Goal: Use online tool/utility: Utilize a website feature to perform a specific function

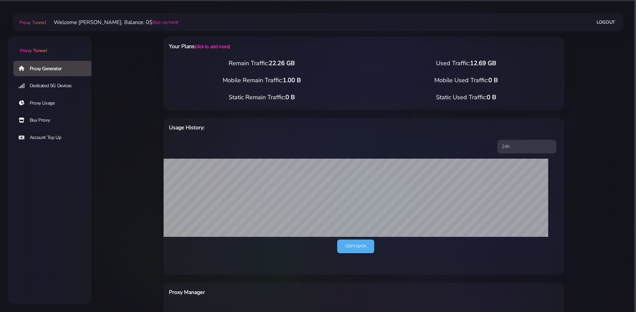
click at [141, 84] on main "Proxy Tunnel Welcome [PERSON_NAME]. Balance: 0$ (top-up here) Logout" at bounding box center [364, 255] width 545 height 465
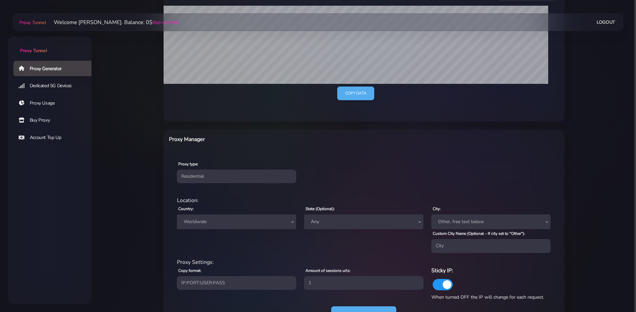
scroll to position [184, 0]
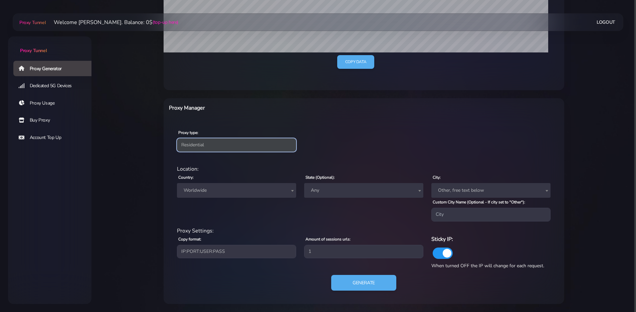
click at [218, 146] on select "Residential Static Mobile" at bounding box center [236, 144] width 119 height 13
click at [177, 138] on select "Residential Static Mobile" at bounding box center [236, 144] width 119 height 13
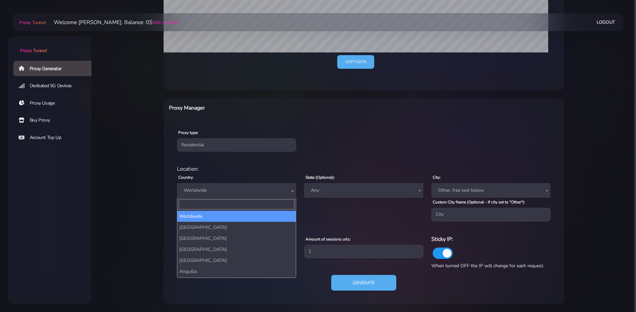
click at [240, 192] on span "Worldwide" at bounding box center [236, 190] width 111 height 9
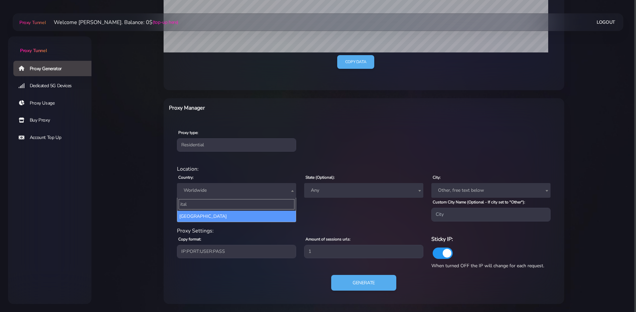
type input "[GEOGRAPHIC_DATA]"
select select "IT"
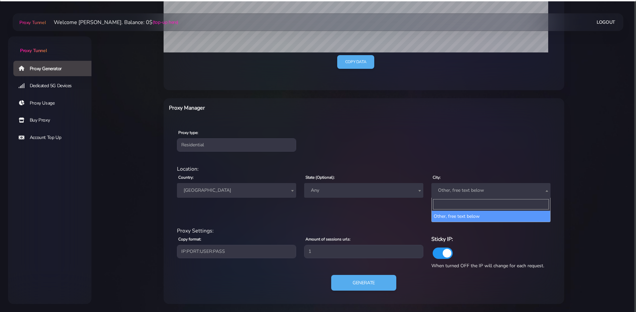
click at [471, 187] on span "Other, free text below" at bounding box center [491, 190] width 111 height 9
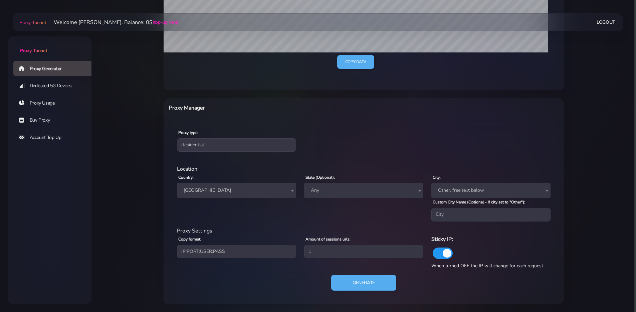
click at [472, 161] on div "residential Location: Country: Worldwide [GEOGRAPHIC_DATA] [GEOGRAPHIC_DATA] [G…" at bounding box center [364, 232] width 390 height 144
click at [447, 218] on input "Custom City Name (Optional - If city set to "Other"):" at bounding box center [491, 214] width 119 height 13
type input "[GEOGRAPHIC_DATA]"
click at [348, 280] on button "Generate" at bounding box center [364, 283] width 66 height 16
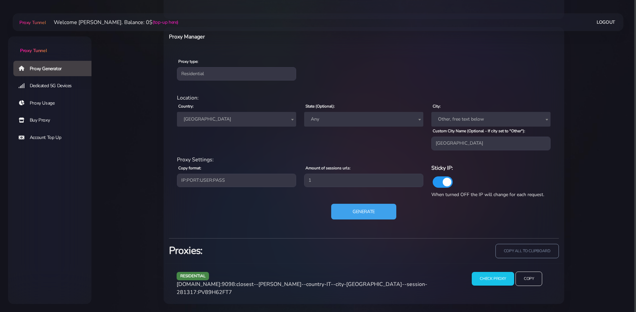
scroll to position [251, 0]
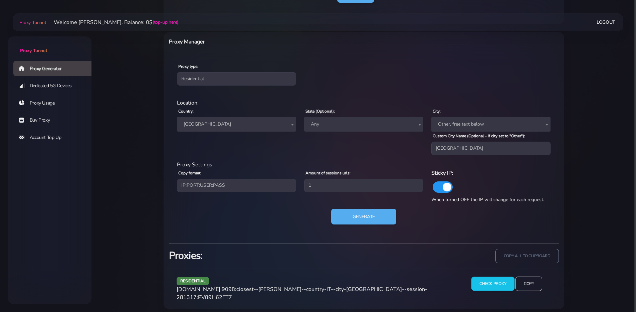
click at [494, 288] on input "Check Proxy" at bounding box center [493, 284] width 43 height 14
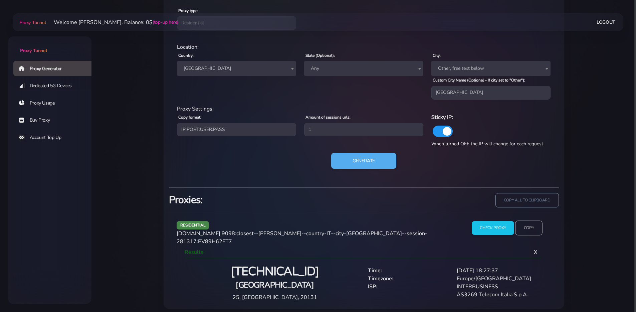
click at [535, 230] on input "Copy" at bounding box center [528, 228] width 27 height 15
click at [230, 158] on div "Generate" at bounding box center [364, 163] width 382 height 21
click at [267, 70] on span "[GEOGRAPHIC_DATA]" at bounding box center [236, 68] width 111 height 9
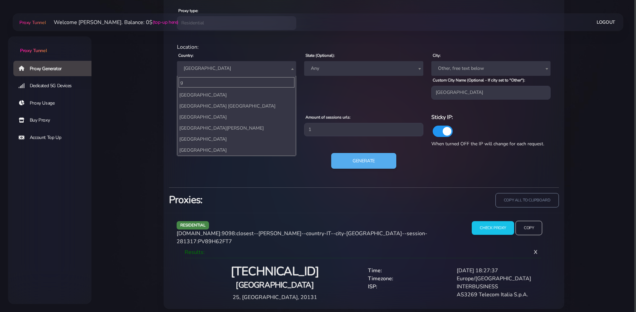
scroll to position [0, 0]
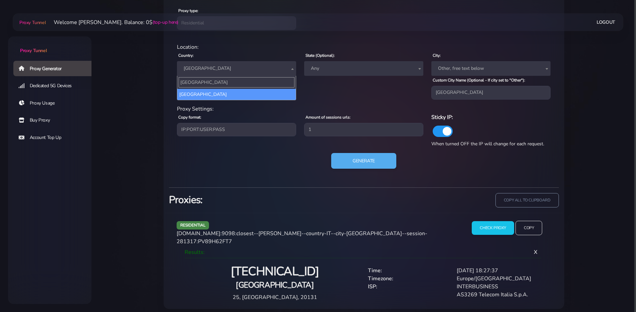
type input "[GEOGRAPHIC_DATA]"
select select "DE"
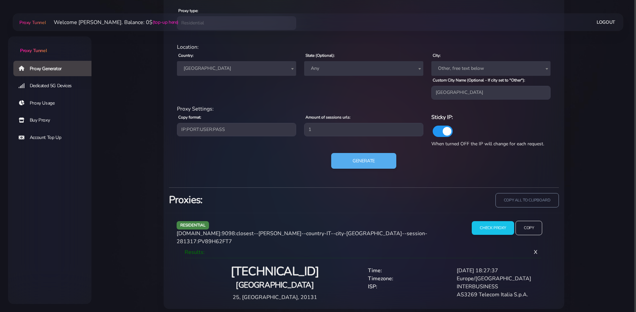
click at [239, 71] on span "[GEOGRAPHIC_DATA]" at bounding box center [236, 68] width 111 height 9
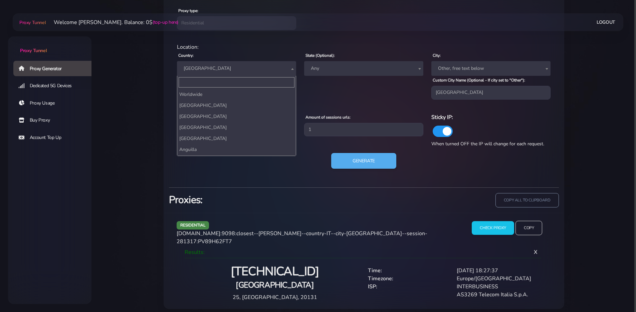
scroll to position [617, 0]
click at [230, 80] on input "Search" at bounding box center [237, 82] width 116 height 10
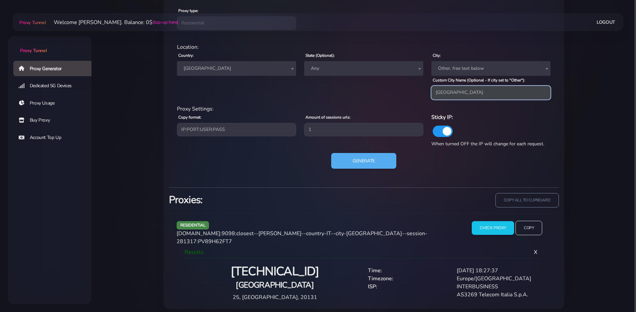
drag, startPoint x: 455, startPoint y: 94, endPoint x: 427, endPoint y: 93, distance: 28.4
click at [427, 93] on div "Location: Country: Worldwide [GEOGRAPHIC_DATA] [GEOGRAPHIC_DATA] [GEOGRAPHIC_DA…" at bounding box center [364, 73] width 382 height 61
type input "[GEOGRAPHIC_DATA]"
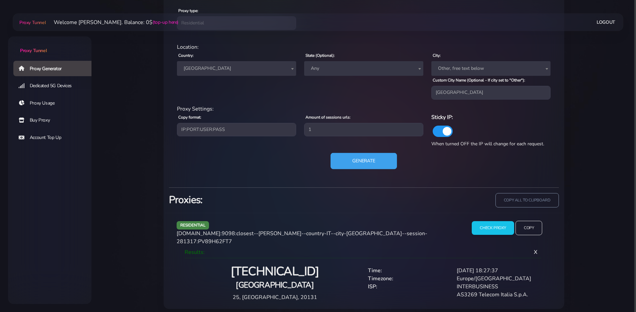
click at [360, 157] on button "Generate" at bounding box center [364, 161] width 66 height 16
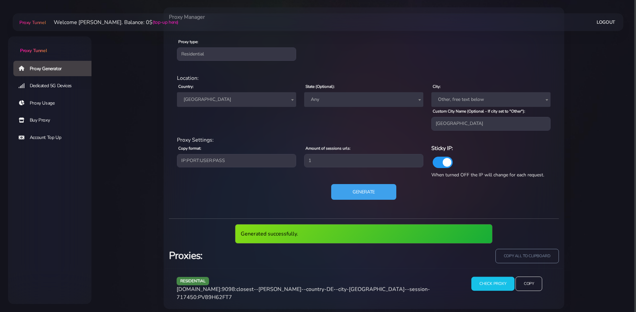
scroll to position [251, 0]
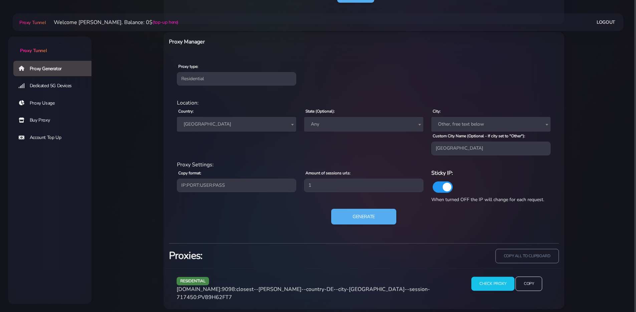
click at [487, 281] on input "Check Proxy" at bounding box center [493, 284] width 43 height 14
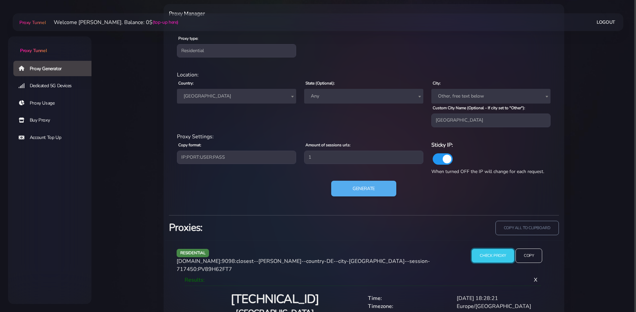
scroll to position [320, 0]
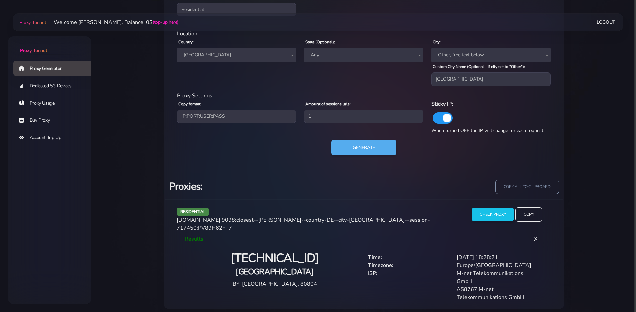
drag, startPoint x: 528, startPoint y: 290, endPoint x: 449, endPoint y: 253, distance: 86.8
click at [449, 253] on div "Time: [DATE] 18:28:21 Timezone: [GEOGRAPHIC_DATA]/[GEOGRAPHIC_DATA] ISP: M-net …" at bounding box center [453, 277] width 178 height 48
click at [451, 269] on div "ISP:" at bounding box center [408, 277] width 89 height 16
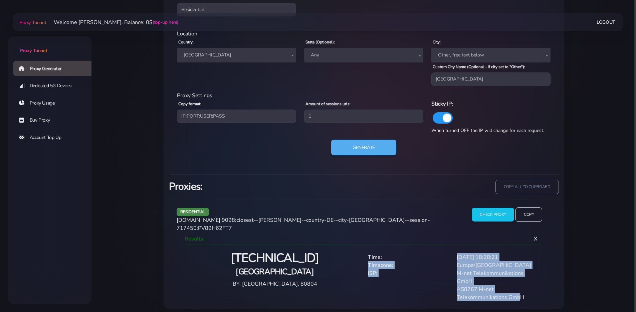
drag, startPoint x: 458, startPoint y: 252, endPoint x: 519, endPoint y: 290, distance: 72.6
click at [519, 291] on div "Time: [DATE] 18:28:21 Timezone: [GEOGRAPHIC_DATA]/[GEOGRAPHIC_DATA] ISP: M-net …" at bounding box center [453, 277] width 178 height 48
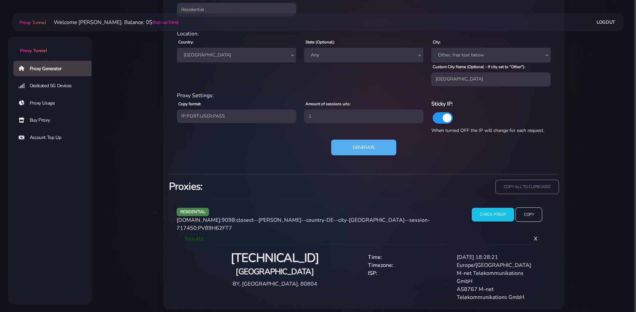
click at [531, 290] on div "AS8767 M-net Telekommunikations GmbH" at bounding box center [497, 293] width 89 height 16
drag, startPoint x: 456, startPoint y: 78, endPoint x: 417, endPoint y: 78, distance: 38.4
click at [417, 78] on div "Location: Country: Worldwide [GEOGRAPHIC_DATA] [GEOGRAPHIC_DATA] [GEOGRAPHIC_DA…" at bounding box center [364, 60] width 382 height 61
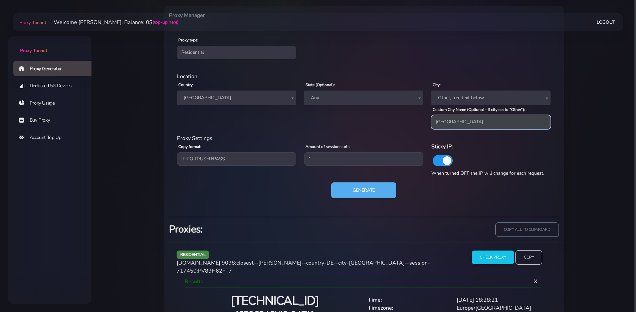
scroll to position [276, 0]
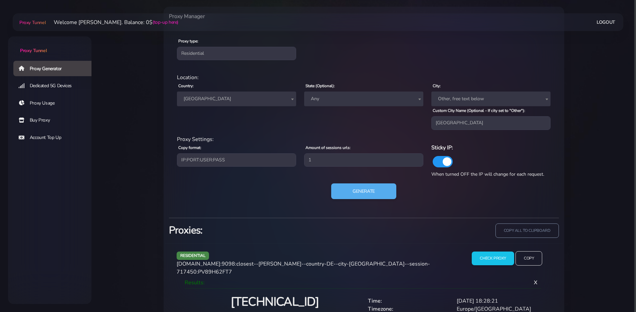
click at [267, 94] on span "[GEOGRAPHIC_DATA]" at bounding box center [236, 99] width 119 height 15
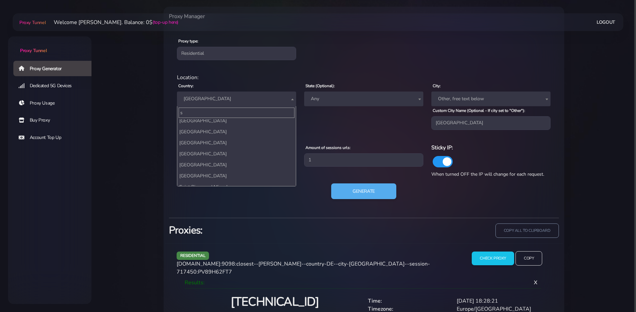
scroll to position [0, 0]
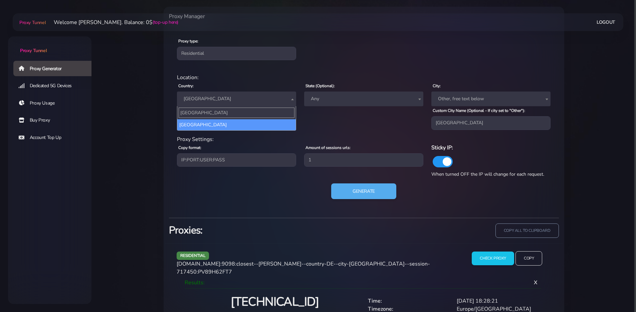
type input "[GEOGRAPHIC_DATA]"
select select "ES"
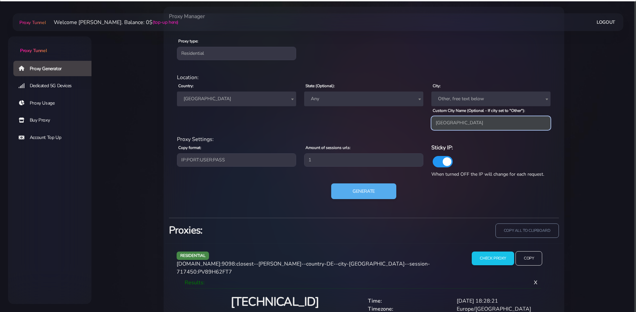
click at [449, 124] on input "[GEOGRAPHIC_DATA]" at bounding box center [491, 122] width 119 height 13
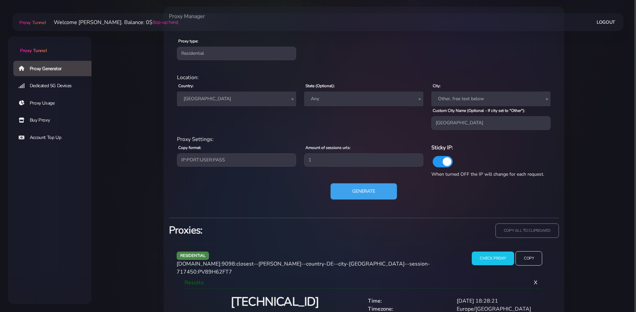
click at [375, 188] on button "Generate" at bounding box center [364, 191] width 66 height 16
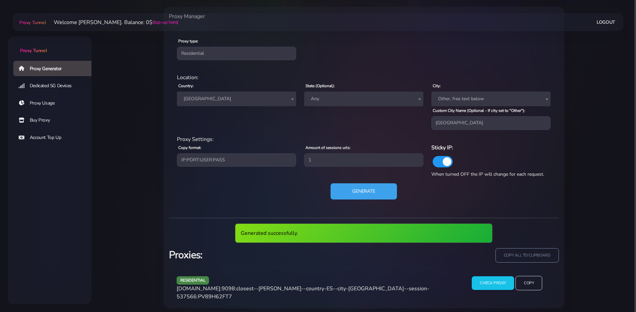
scroll to position [275, 0]
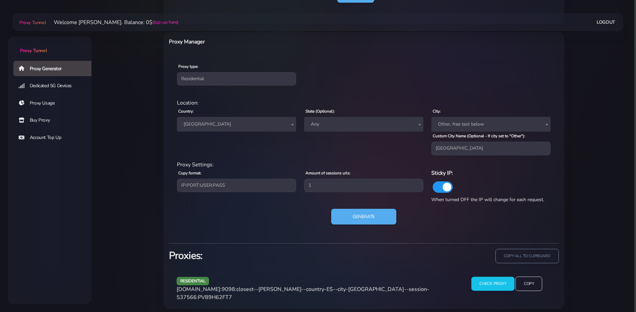
click at [483, 286] on input "Check Proxy" at bounding box center [493, 284] width 43 height 14
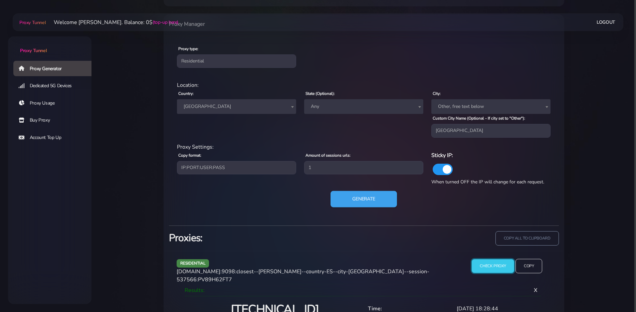
scroll to position [312, 0]
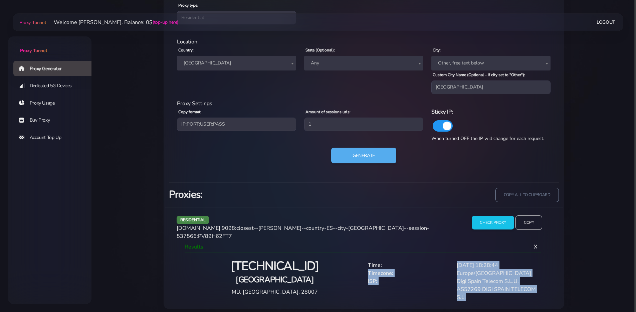
drag, startPoint x: 473, startPoint y: 291, endPoint x: 458, endPoint y: 259, distance: 35.6
click at [458, 261] on div "Time: [DATE] 18:28:44 Timezone: [GEOGRAPHIC_DATA]/[GEOGRAPHIC_DATA] ISP: Digi S…" at bounding box center [453, 281] width 178 height 40
click at [461, 269] on div "Europe/[GEOGRAPHIC_DATA]" at bounding box center [497, 273] width 89 height 8
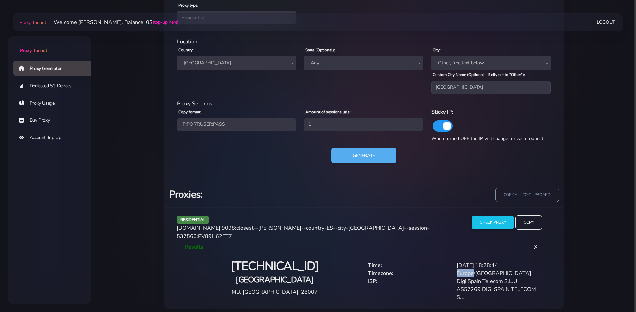
click at [461, 269] on div "Europe/[GEOGRAPHIC_DATA]" at bounding box center [497, 273] width 89 height 8
click at [457, 261] on div "[DATE] 18:28:44" at bounding box center [497, 265] width 89 height 8
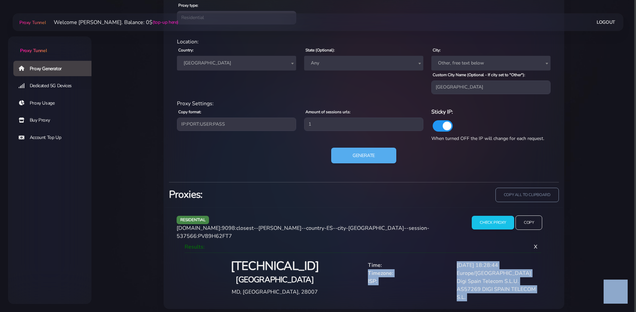
drag, startPoint x: 457, startPoint y: 259, endPoint x: 480, endPoint y: 297, distance: 44.5
click at [480, 297] on div "residential [DOMAIN_NAME]:9098:closest--[PERSON_NAME]--country-ES--city-[GEOGRA…" at bounding box center [364, 258] width 398 height 102
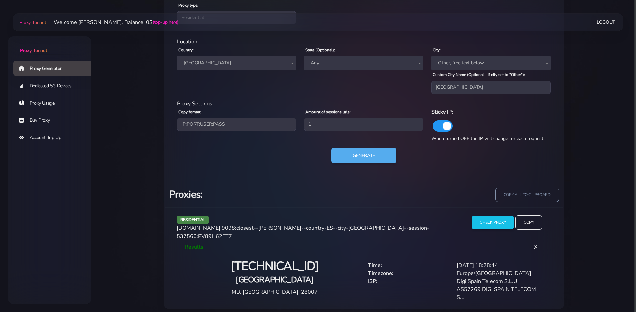
click at [481, 296] on div "AS57269 DIGI SPAIN TELECOM S.L." at bounding box center [497, 293] width 89 height 16
click at [479, 277] on div "Digi Spain Telecom S.L.U." at bounding box center [497, 281] width 89 height 8
click at [538, 217] on input "Copy" at bounding box center [528, 222] width 27 height 15
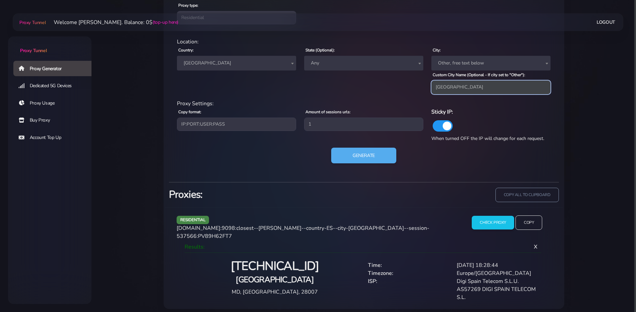
drag, startPoint x: 464, startPoint y: 88, endPoint x: 427, endPoint y: 89, distance: 37.7
click at [427, 88] on div "Location: Country: Worldwide [GEOGRAPHIC_DATA] [GEOGRAPHIC_DATA] [GEOGRAPHIC_DA…" at bounding box center [364, 68] width 382 height 61
type input "[GEOGRAPHIC_DATA]"
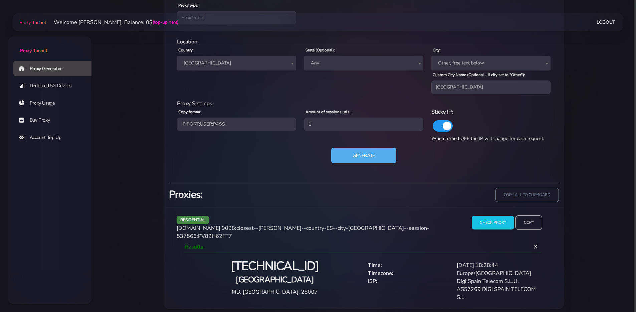
click at [239, 64] on span "[GEOGRAPHIC_DATA]" at bounding box center [236, 62] width 111 height 9
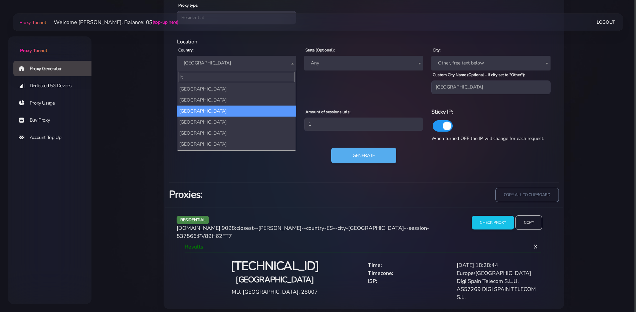
scroll to position [0, 0]
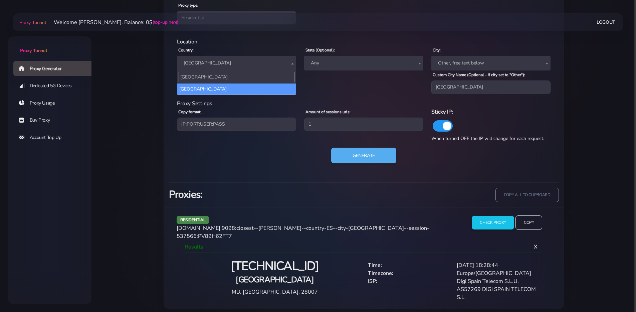
type input "[GEOGRAPHIC_DATA]"
select select "IT"
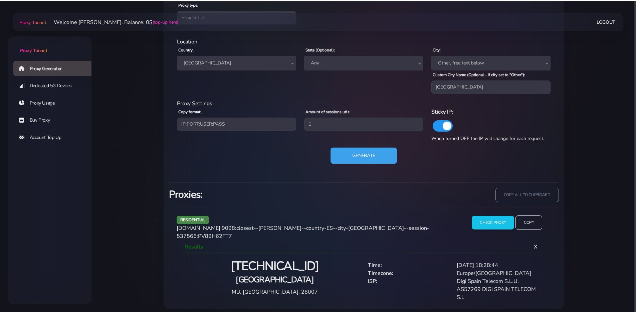
click at [378, 160] on button "Generate" at bounding box center [364, 155] width 66 height 16
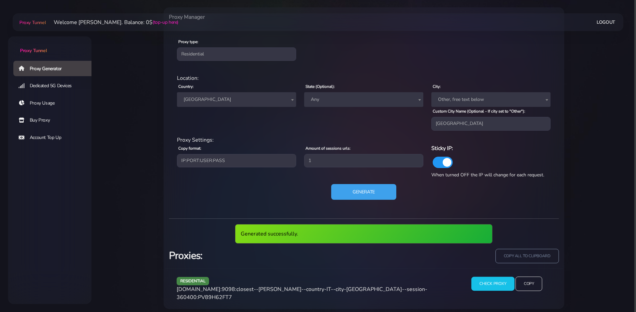
scroll to position [251, 0]
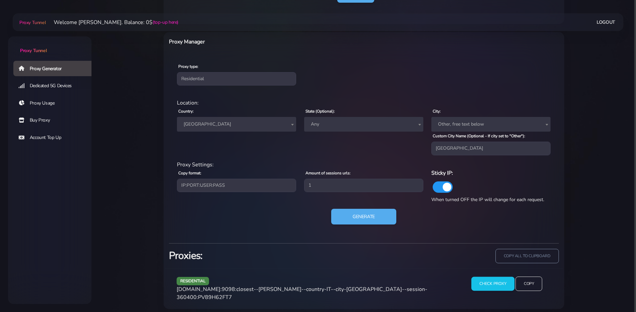
click at [483, 283] on input "Check Proxy" at bounding box center [493, 284] width 43 height 14
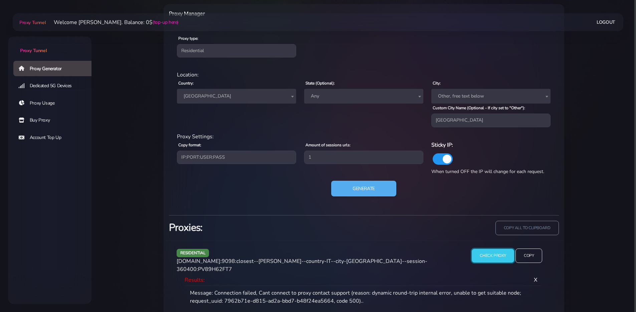
scroll to position [304, 0]
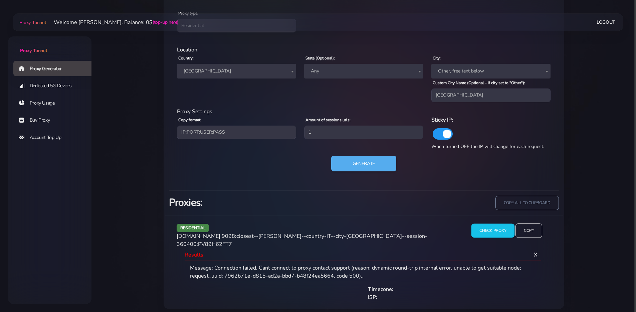
click at [504, 230] on input "Check Proxy" at bounding box center [493, 231] width 43 height 14
click at [361, 165] on button "Generate" at bounding box center [364, 163] width 66 height 16
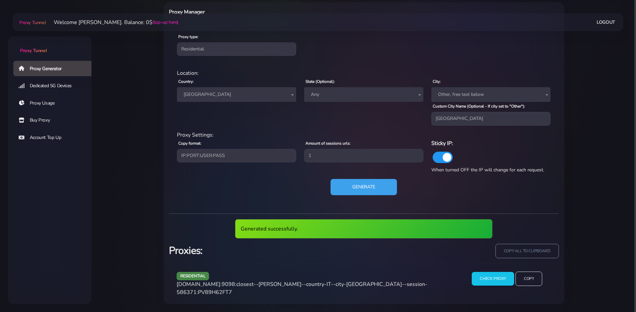
scroll to position [275, 0]
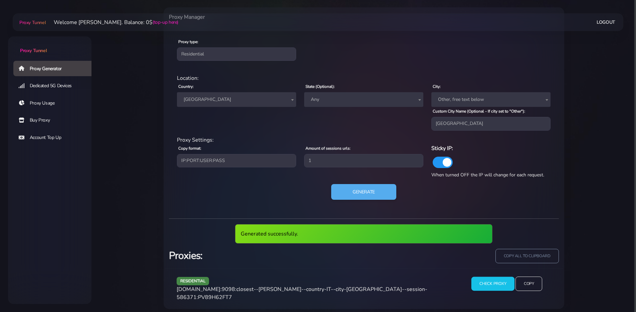
click at [483, 282] on input "Check Proxy" at bounding box center [493, 284] width 43 height 14
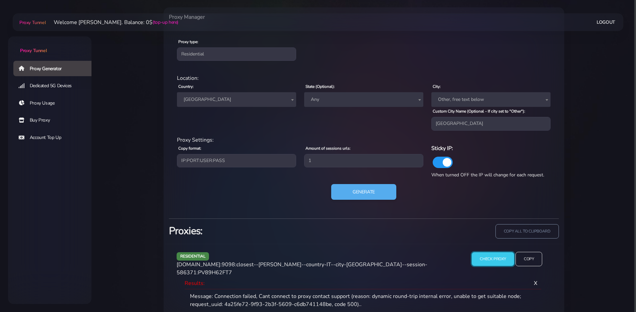
scroll to position [304, 0]
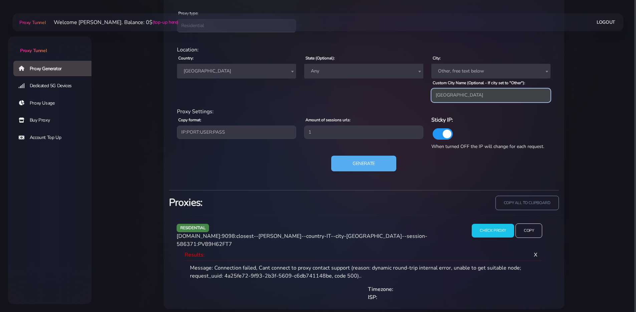
click at [454, 99] on input "[GEOGRAPHIC_DATA]" at bounding box center [491, 95] width 119 height 13
type input "[GEOGRAPHIC_DATA]"
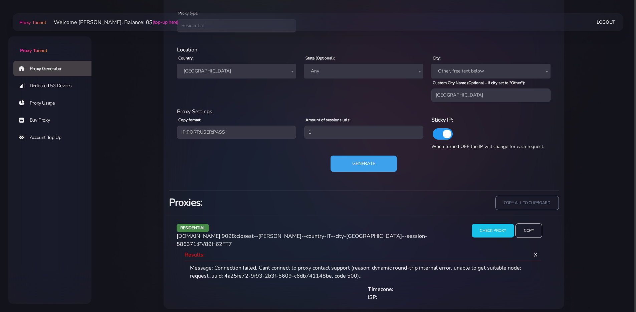
click at [355, 161] on button "Generate" at bounding box center [364, 163] width 66 height 16
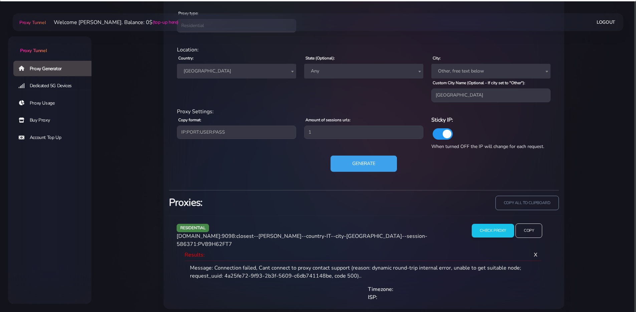
scroll to position [275, 0]
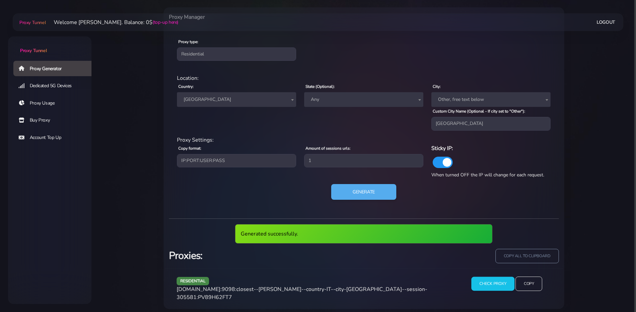
click at [485, 278] on input "Check Proxy" at bounding box center [493, 284] width 43 height 14
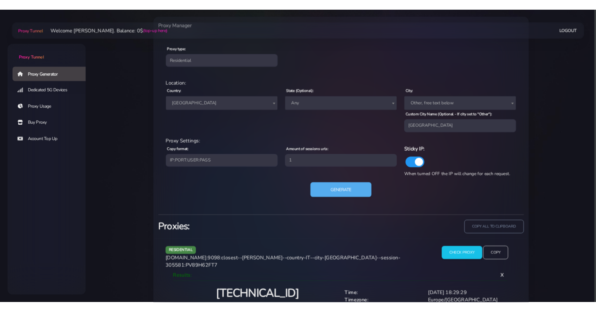
scroll to position [312, 0]
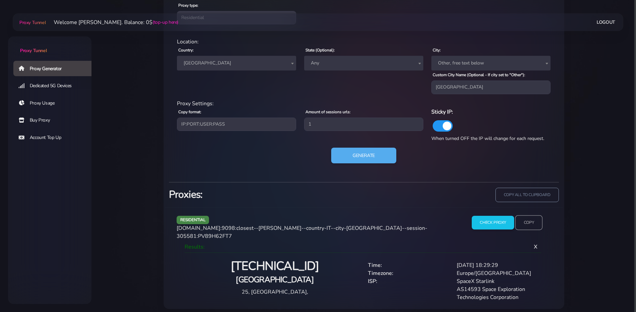
click at [522, 220] on input "Copy" at bounding box center [528, 222] width 27 height 15
